Goal: Task Accomplishment & Management: Manage account settings

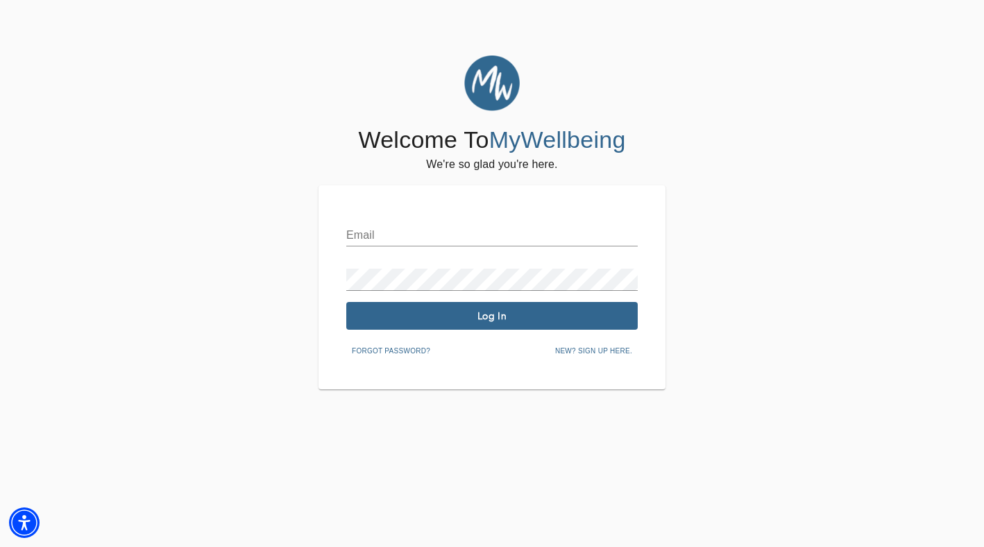
click at [444, 228] on input "text" at bounding box center [491, 235] width 291 height 22
type input "[PERSON_NAME][EMAIL_ADDRESS][DOMAIN_NAME]"
click at [472, 313] on span "Log In" at bounding box center [492, 316] width 280 height 13
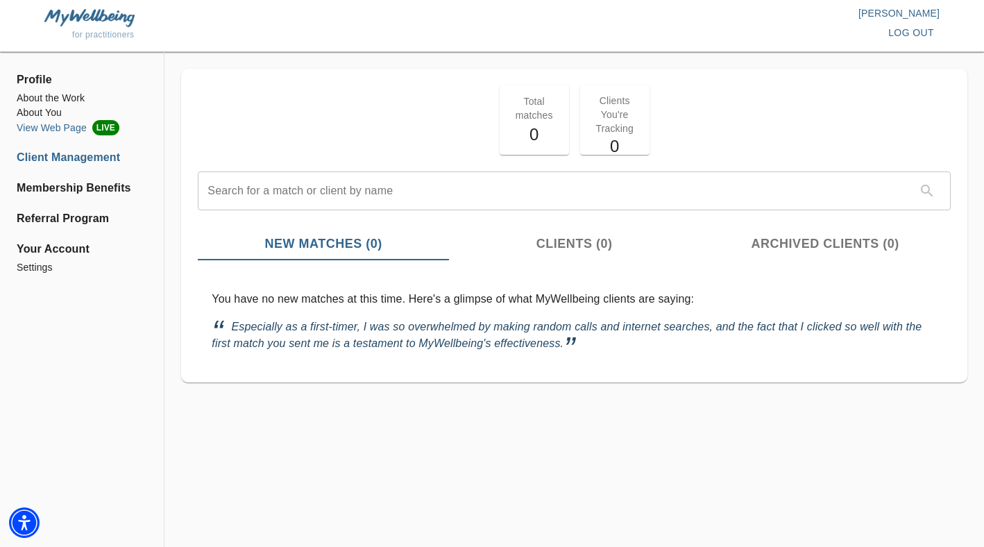
click at [69, 128] on li "View Web Page LIVE" at bounding box center [82, 127] width 130 height 15
click at [67, 96] on li "About the Work" at bounding box center [82, 98] width 130 height 15
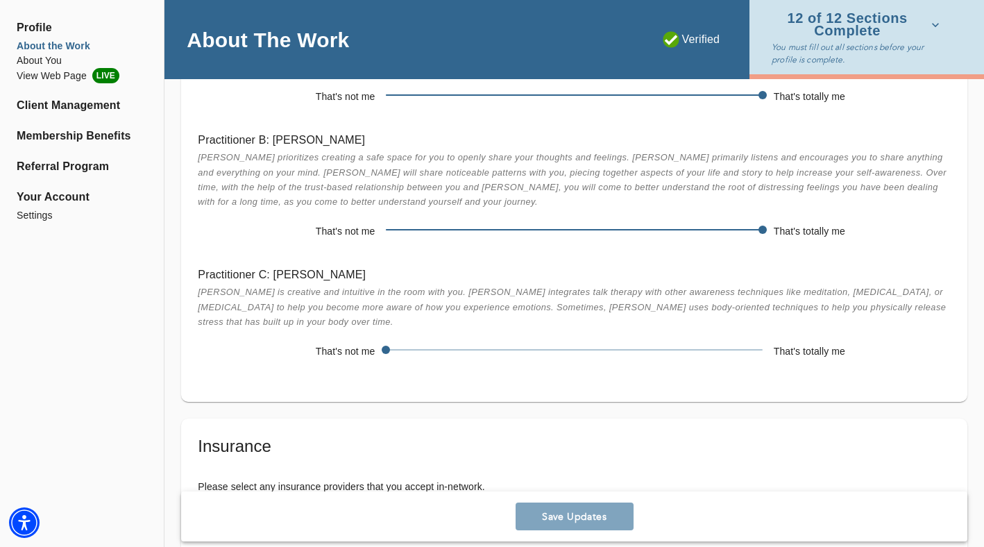
scroll to position [3157, 0]
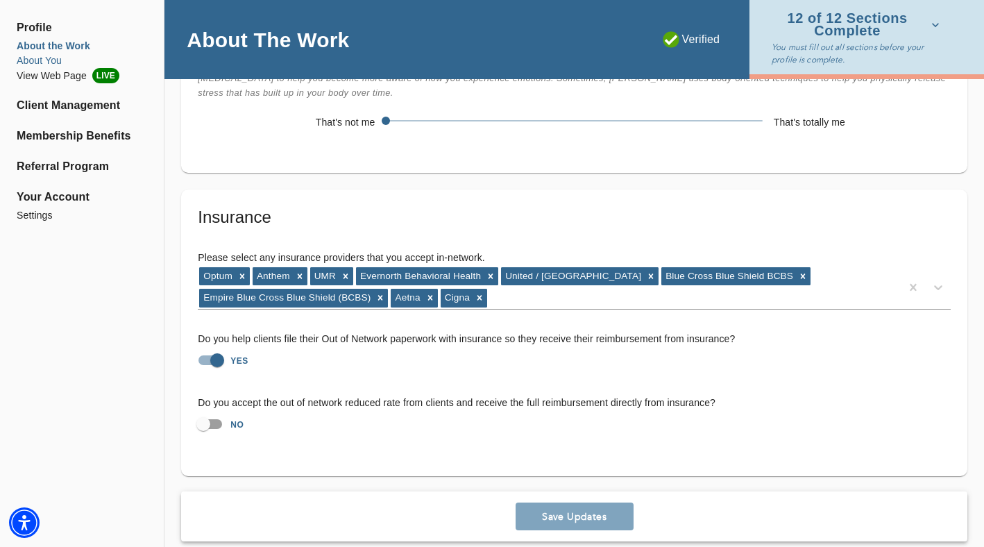
click at [33, 60] on li "About You" at bounding box center [82, 60] width 130 height 15
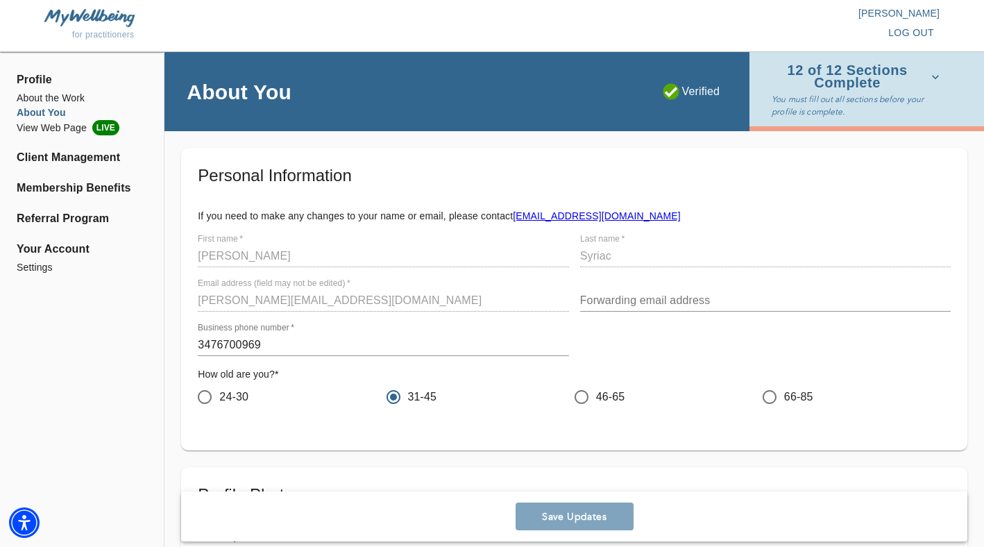
click at [371, 347] on input "3476700969" at bounding box center [383, 345] width 371 height 22
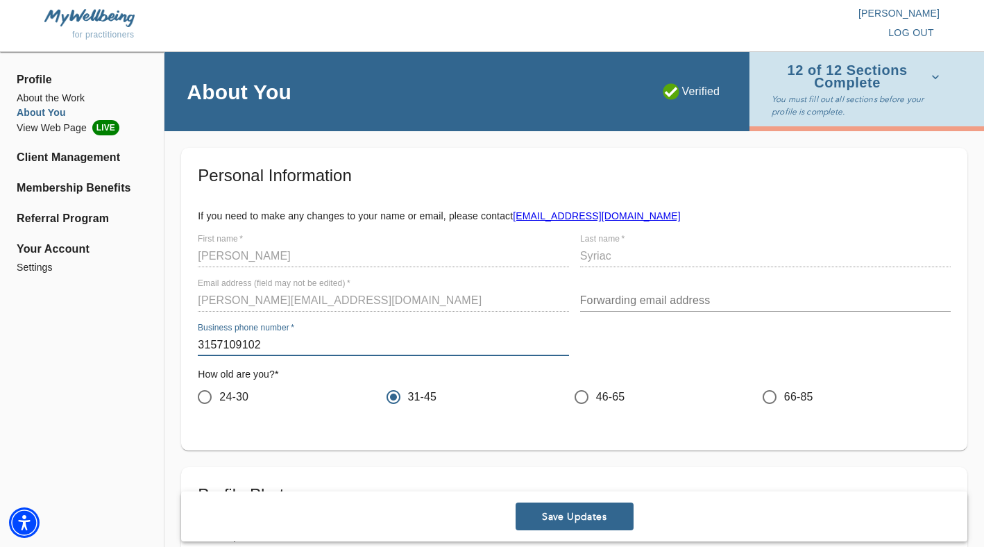
type input "3157109102"
click at [555, 514] on span "Save Updates" at bounding box center [574, 516] width 107 height 13
